Goal: Task Accomplishment & Management: Manage account settings

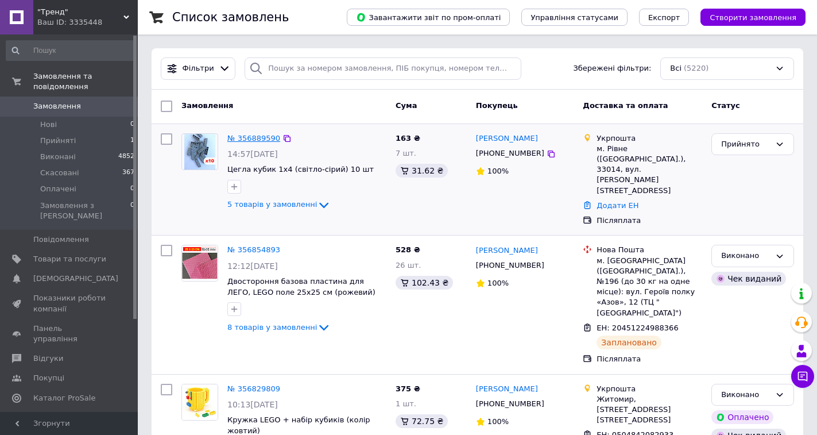
click at [254, 140] on link "№ 356889590" at bounding box center [253, 138] width 53 height 9
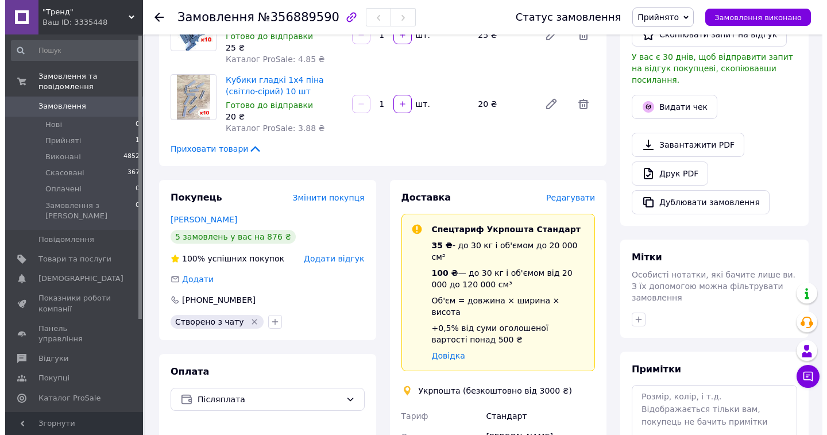
scroll to position [344, 0]
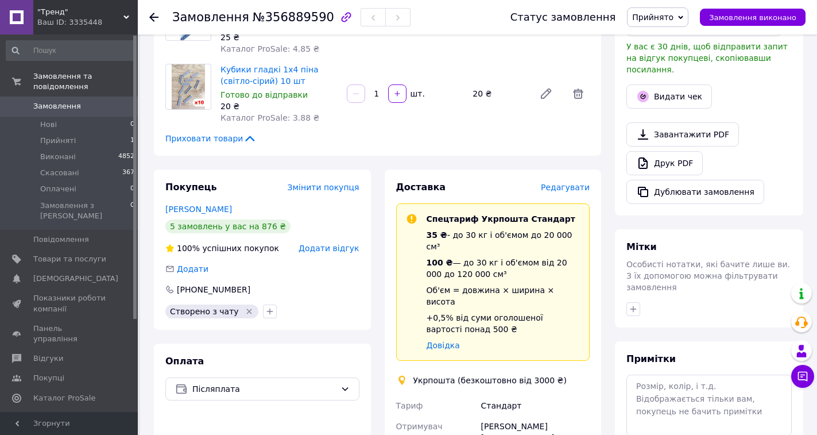
click at [563, 185] on span "Редагувати" at bounding box center [565, 187] width 49 height 9
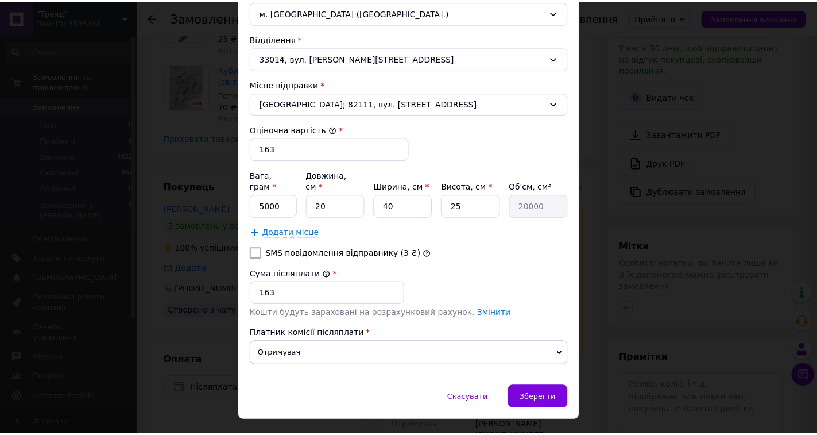
scroll to position [390, 0]
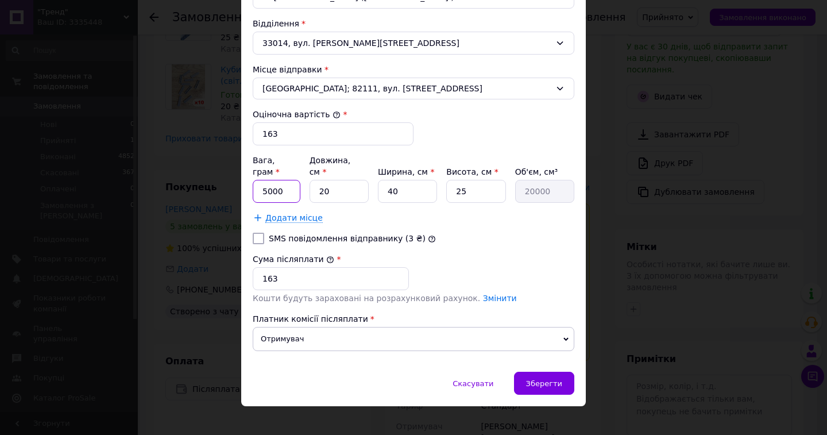
click at [267, 183] on input "5000" at bounding box center [277, 191] width 48 height 23
type input "500"
click at [328, 181] on input "20" at bounding box center [338, 191] width 59 height 23
type input "2"
type input "2000"
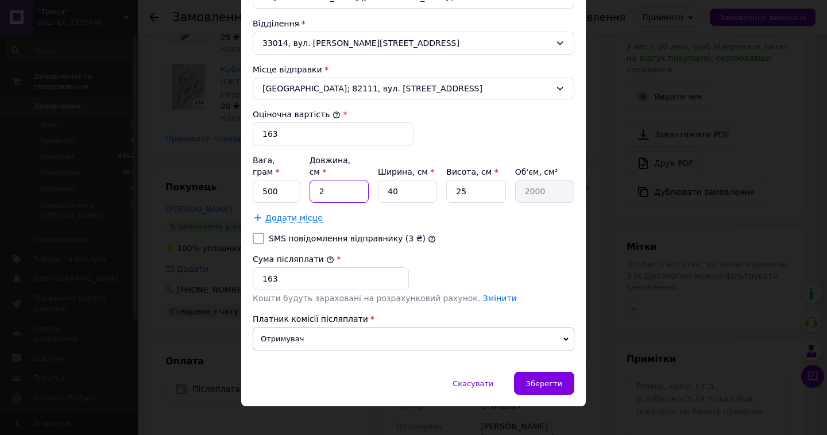
type input "24"
type input "24000"
type input "24"
click at [408, 186] on input "40" at bounding box center [407, 191] width 59 height 23
type input "4"
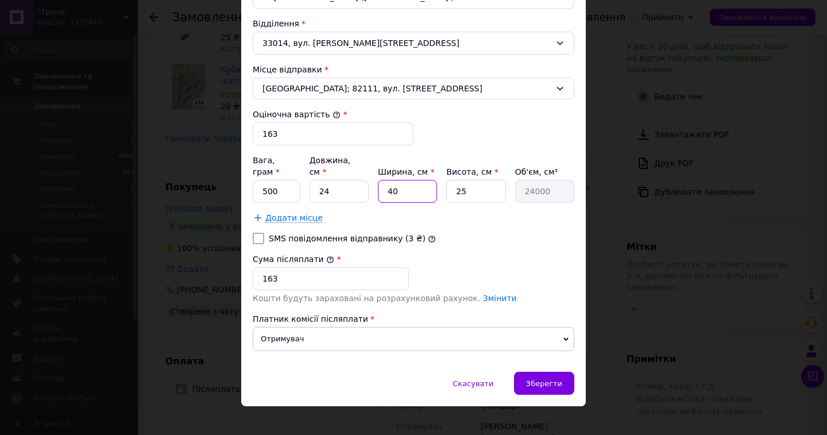
type input "2400"
type input "1"
type input "600"
type input "17"
type input "10200"
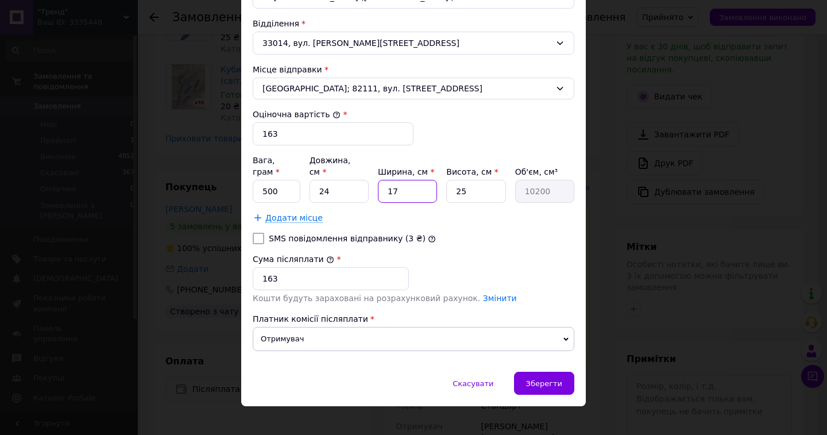
type input "17"
click at [456, 180] on input "25" at bounding box center [475, 191] width 59 height 23
type input "5"
type input "2040"
type input "5"
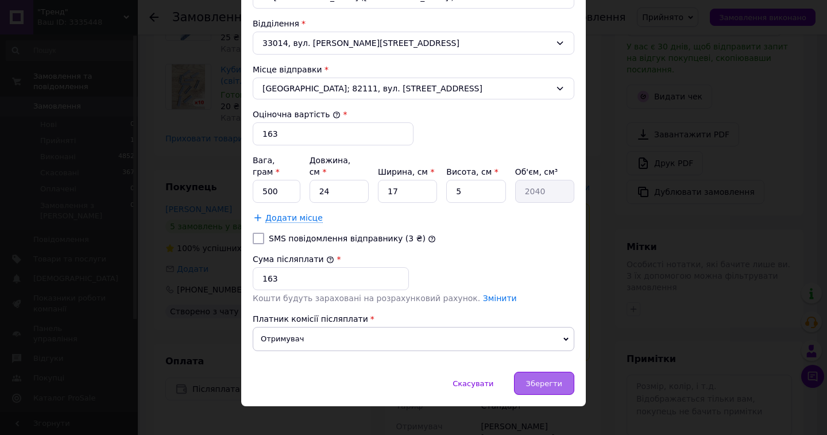
click at [544, 379] on span "Зберегти" at bounding box center [544, 383] width 36 height 9
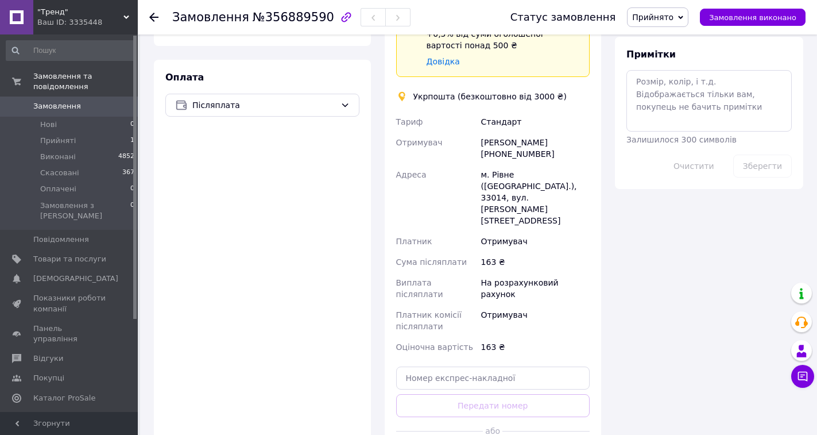
scroll to position [631, 0]
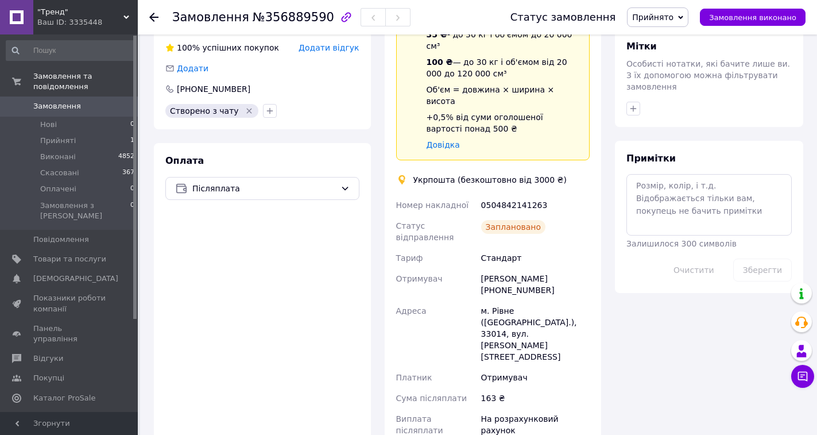
scroll to position [517, 0]
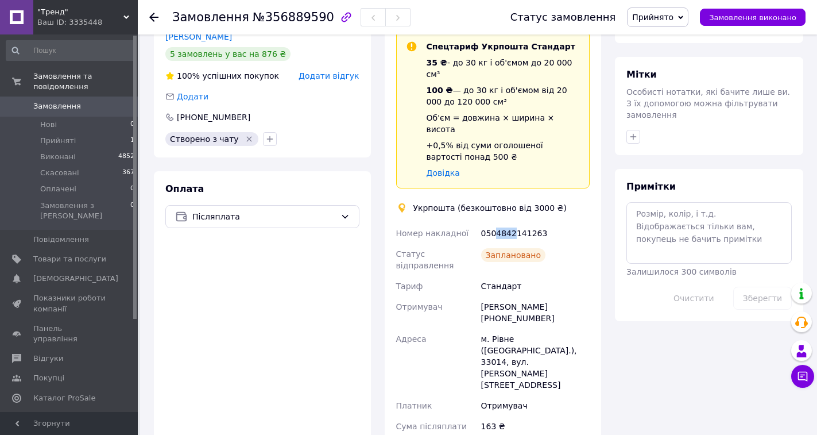
drag, startPoint x: 493, startPoint y: 208, endPoint x: 510, endPoint y: 208, distance: 17.2
click at [510, 223] on div "0504842141263" at bounding box center [535, 233] width 113 height 21
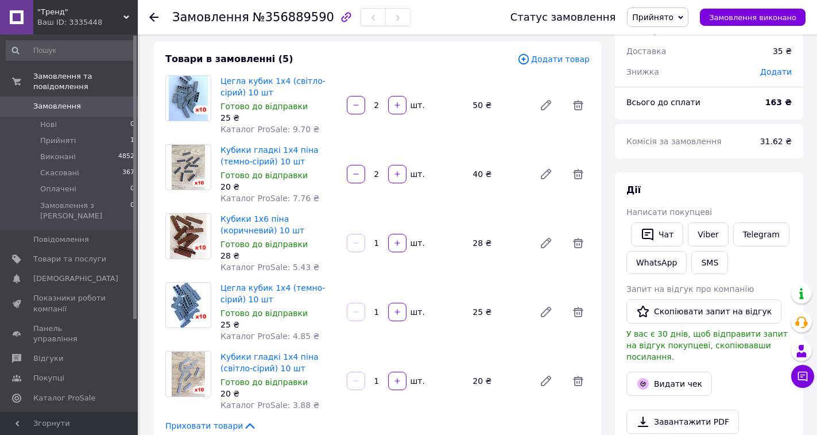
scroll to position [0, 0]
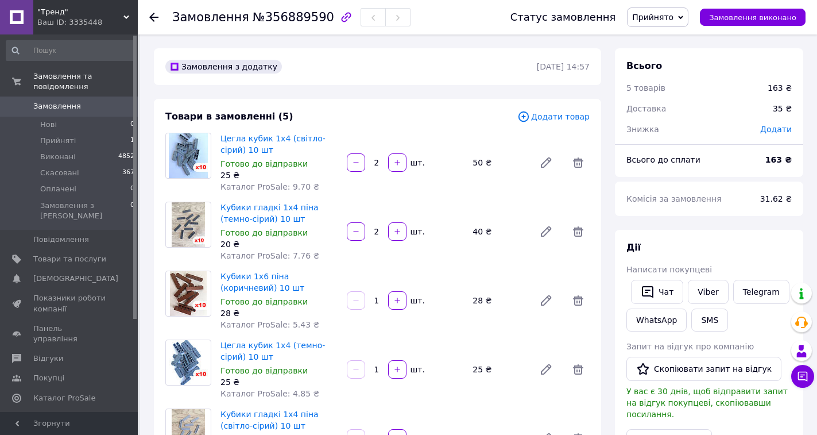
click at [444, 191] on div "Цегла кубик 1х4 (світло-сірий) 10 шт Готово до відправки 25 ₴ Каталог ProSale: …" at bounding box center [405, 162] width 378 height 64
